Goal: Find specific page/section: Find specific page/section

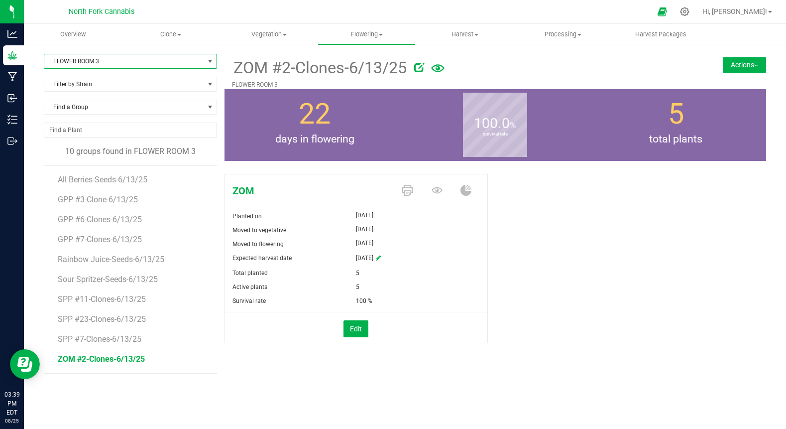
click at [208, 58] on span "select" at bounding box center [210, 61] width 8 height 8
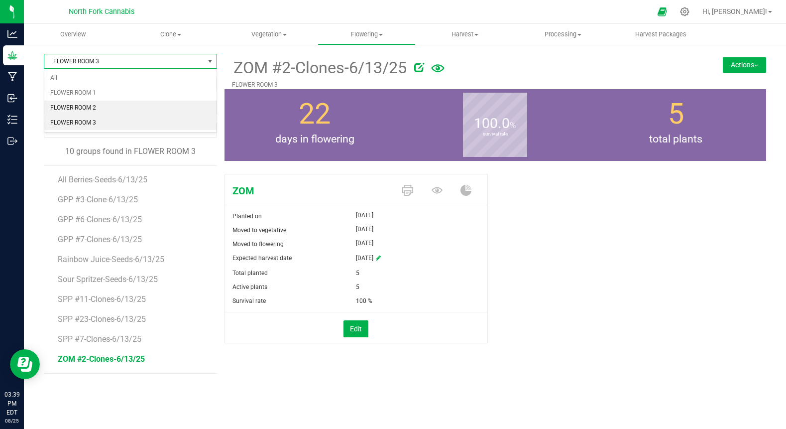
click at [146, 107] on li "FLOWER ROOM 2" at bounding box center [130, 108] width 172 height 15
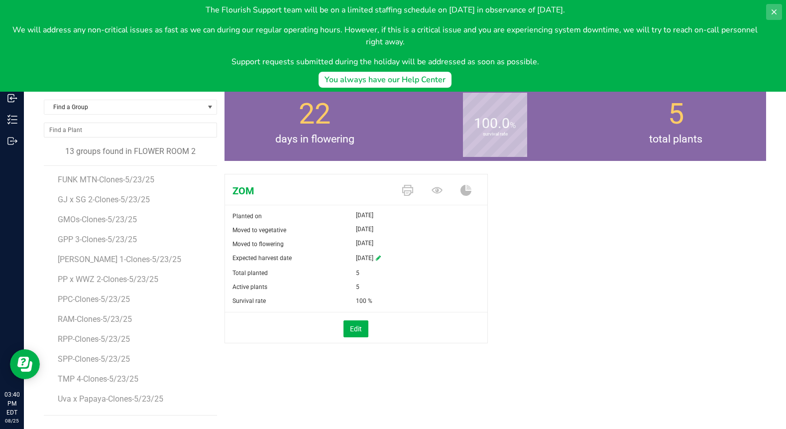
click at [775, 10] on icon at bounding box center [774, 12] width 8 height 8
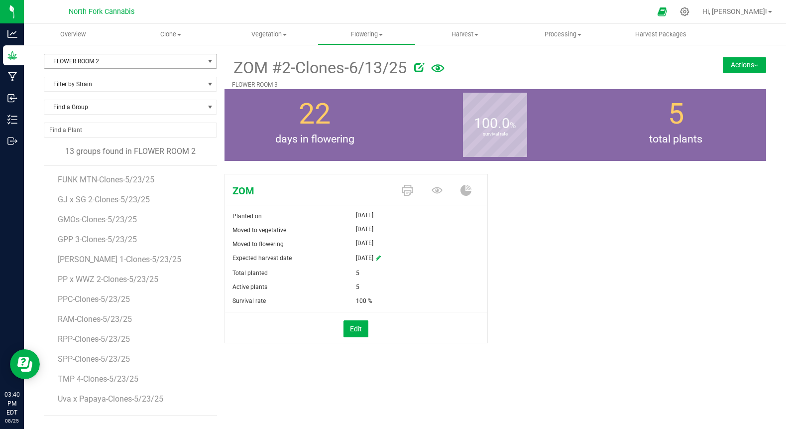
click at [137, 66] on span "FLOWER ROOM 2" at bounding box center [124, 61] width 160 height 14
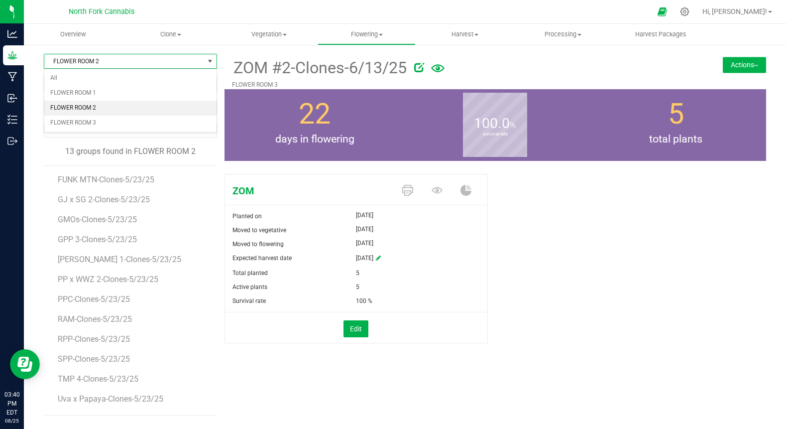
click at [74, 103] on li "FLOWER ROOM 2" at bounding box center [130, 108] width 172 height 15
click at [86, 173] on li "FUNK MTN-Clones-5/23/25" at bounding box center [134, 176] width 152 height 20
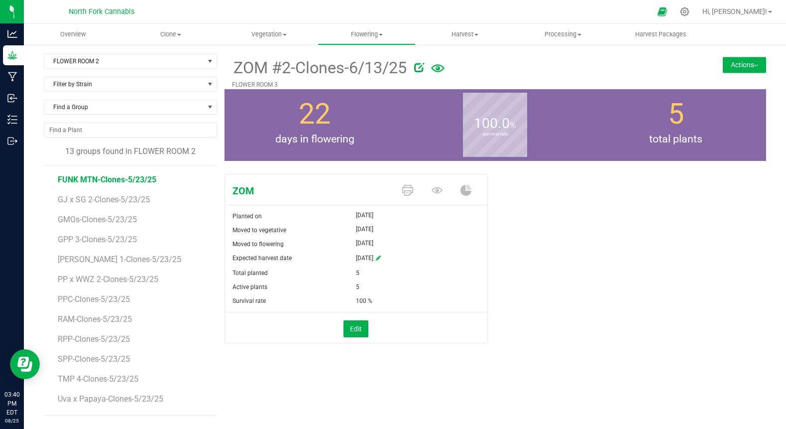
click at [83, 181] on span "FUNK MTN-Clones-5/23/25" at bounding box center [107, 179] width 99 height 9
click at [75, 200] on span "GJ x SG 2-Clones-5/23/25" at bounding box center [105, 199] width 94 height 9
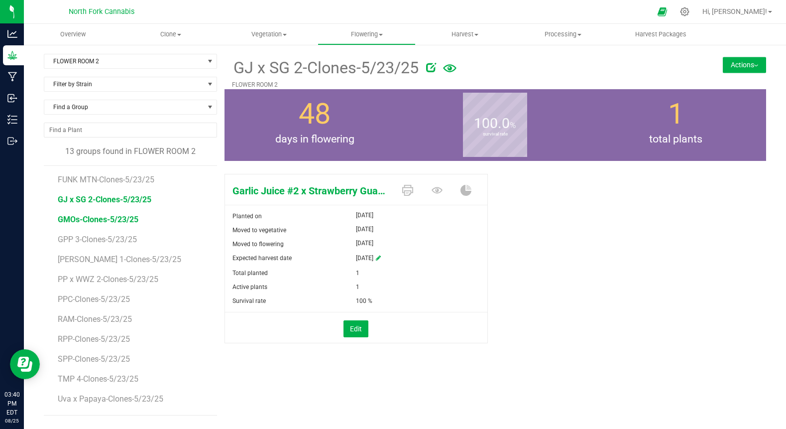
click at [88, 223] on span "GMOs-Clones-5/23/25" at bounding box center [98, 219] width 81 height 9
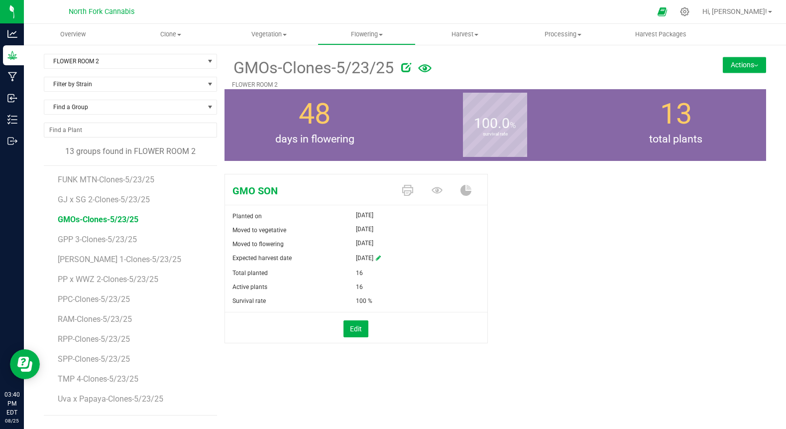
drag, startPoint x: 84, startPoint y: 241, endPoint x: 134, endPoint y: 272, distance: 59.7
click at [134, 272] on li "PP x WWZ 2-Clones-5/23/25" at bounding box center [134, 275] width 152 height 20
click at [125, 265] on li "[PERSON_NAME] 1-Clones-5/23/25" at bounding box center [134, 255] width 152 height 20
click at [119, 260] on span "[PERSON_NAME] 1-Clones-5/23/25" at bounding box center [120, 258] width 125 height 9
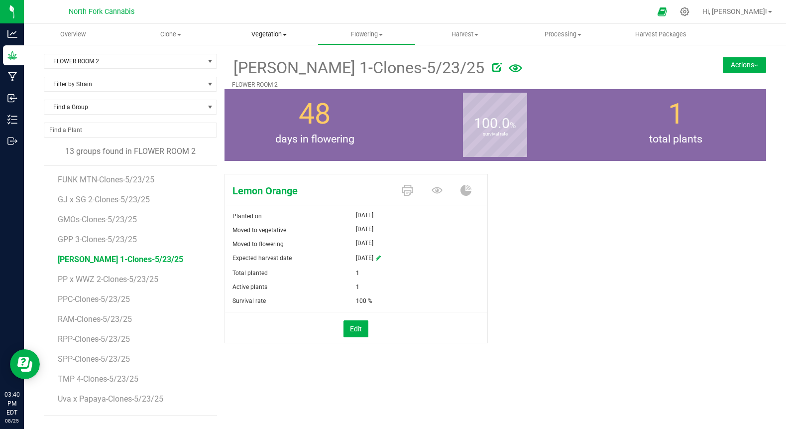
click at [280, 31] on span "Vegetation" at bounding box center [269, 34] width 97 height 9
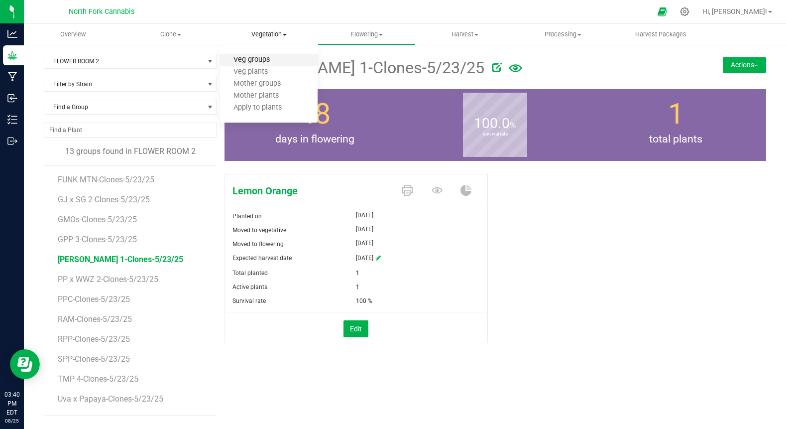
drag, startPoint x: 261, startPoint y: 63, endPoint x: 253, endPoint y: 62, distance: 8.0
click at [253, 62] on span "Veg groups" at bounding box center [251, 60] width 63 height 8
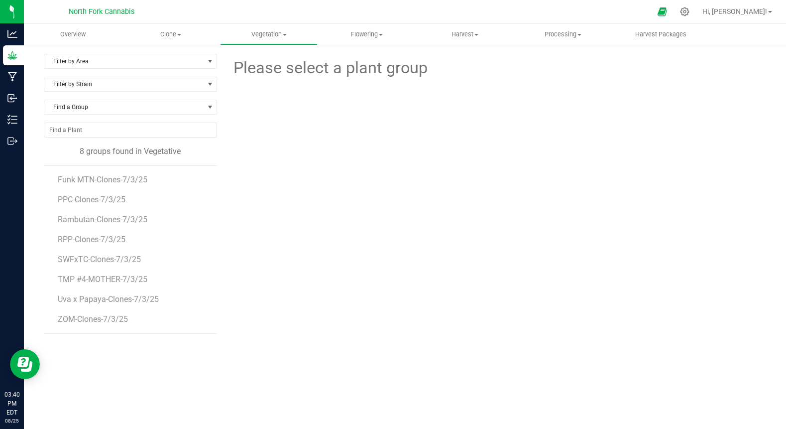
click at [131, 185] on li "Funk MTN-Clones-7/3/25" at bounding box center [134, 176] width 152 height 20
drag, startPoint x: 113, startPoint y: 218, endPoint x: 74, endPoint y: 378, distance: 164.7
drag, startPoint x: 74, startPoint y: 378, endPoint x: 75, endPoint y: 399, distance: 21.4
click at [75, 399] on div "Overview Clone Create plants Cloning groups Cloning plants Apply to plants Vege…" at bounding box center [405, 226] width 762 height 405
click at [122, 279] on span "TMP #4-MOTHER-7/3/25" at bounding box center [103, 278] width 90 height 9
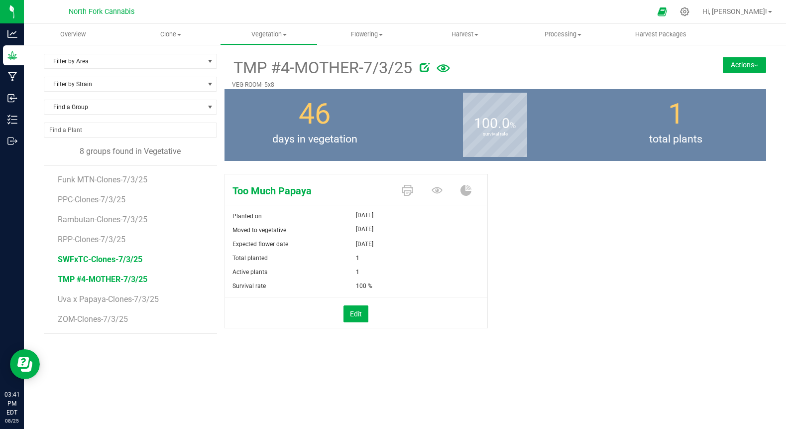
click at [116, 257] on span "SWFxTC-Clones-7/3/25" at bounding box center [100, 258] width 85 height 9
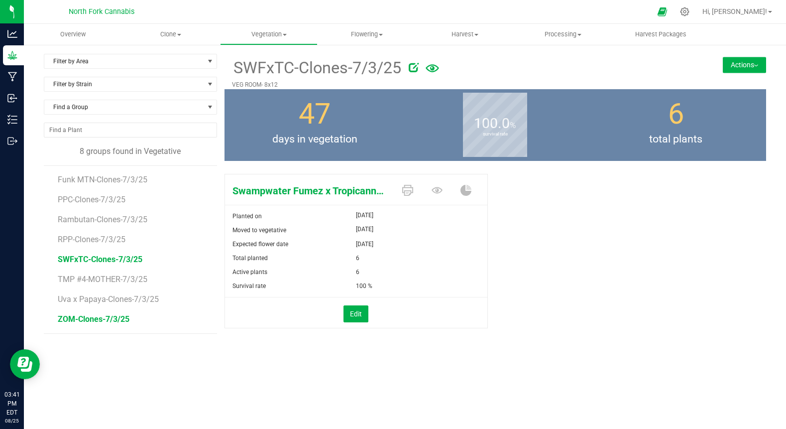
click at [111, 317] on span "ZOM-Clones-7/3/25" at bounding box center [94, 318] width 72 height 9
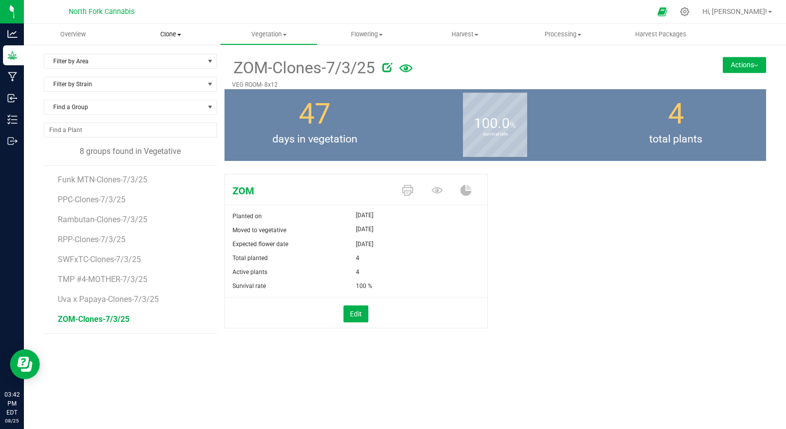
click at [182, 39] on uib-tab-heading "Clone Create plants Cloning groups Cloning plants Apply to plants" at bounding box center [170, 34] width 97 height 20
click at [163, 67] on li "Cloning groups" at bounding box center [171, 72] width 98 height 12
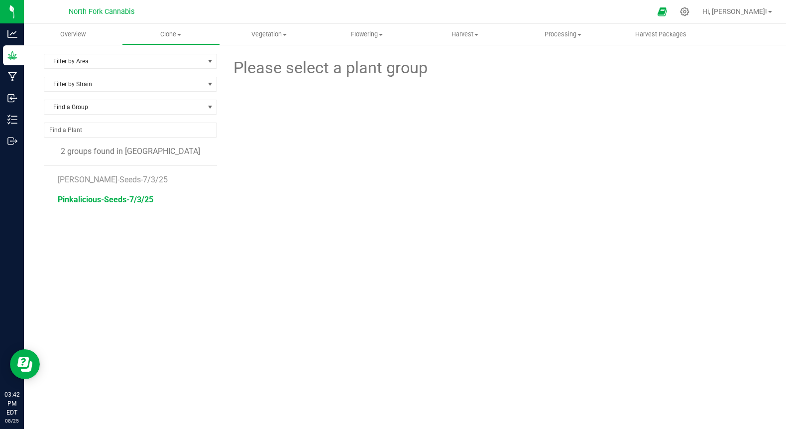
click at [135, 203] on span "Pinkalicious-Seeds-7/3/25" at bounding box center [106, 199] width 96 height 9
